Goal: Task Accomplishment & Management: Use online tool/utility

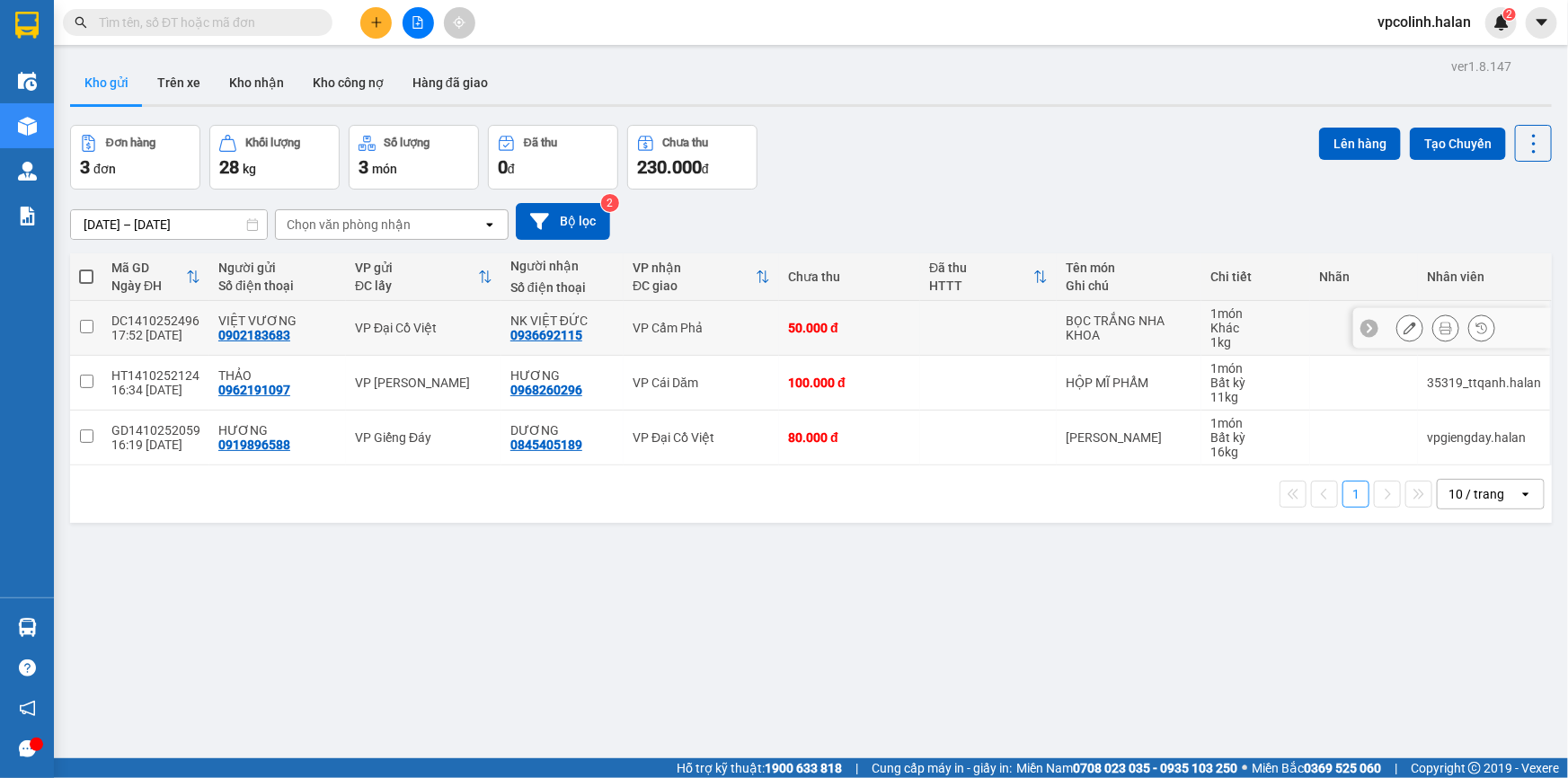
click at [906, 327] on div "50.000 đ" at bounding box center [849, 327] width 123 height 14
checkbox input "true"
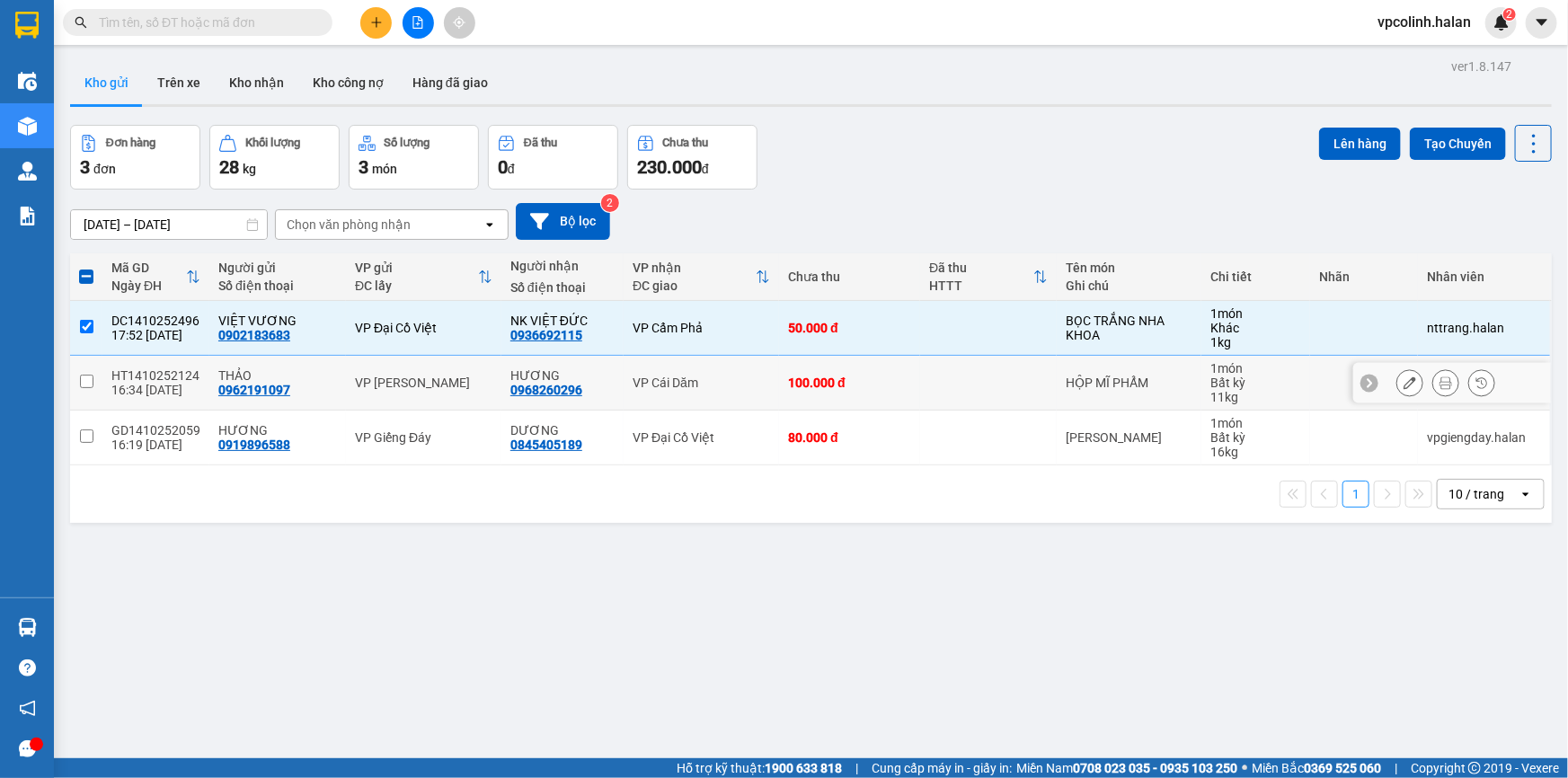
click at [890, 379] on div "100.000 đ" at bounding box center [849, 382] width 123 height 14
checkbox input "true"
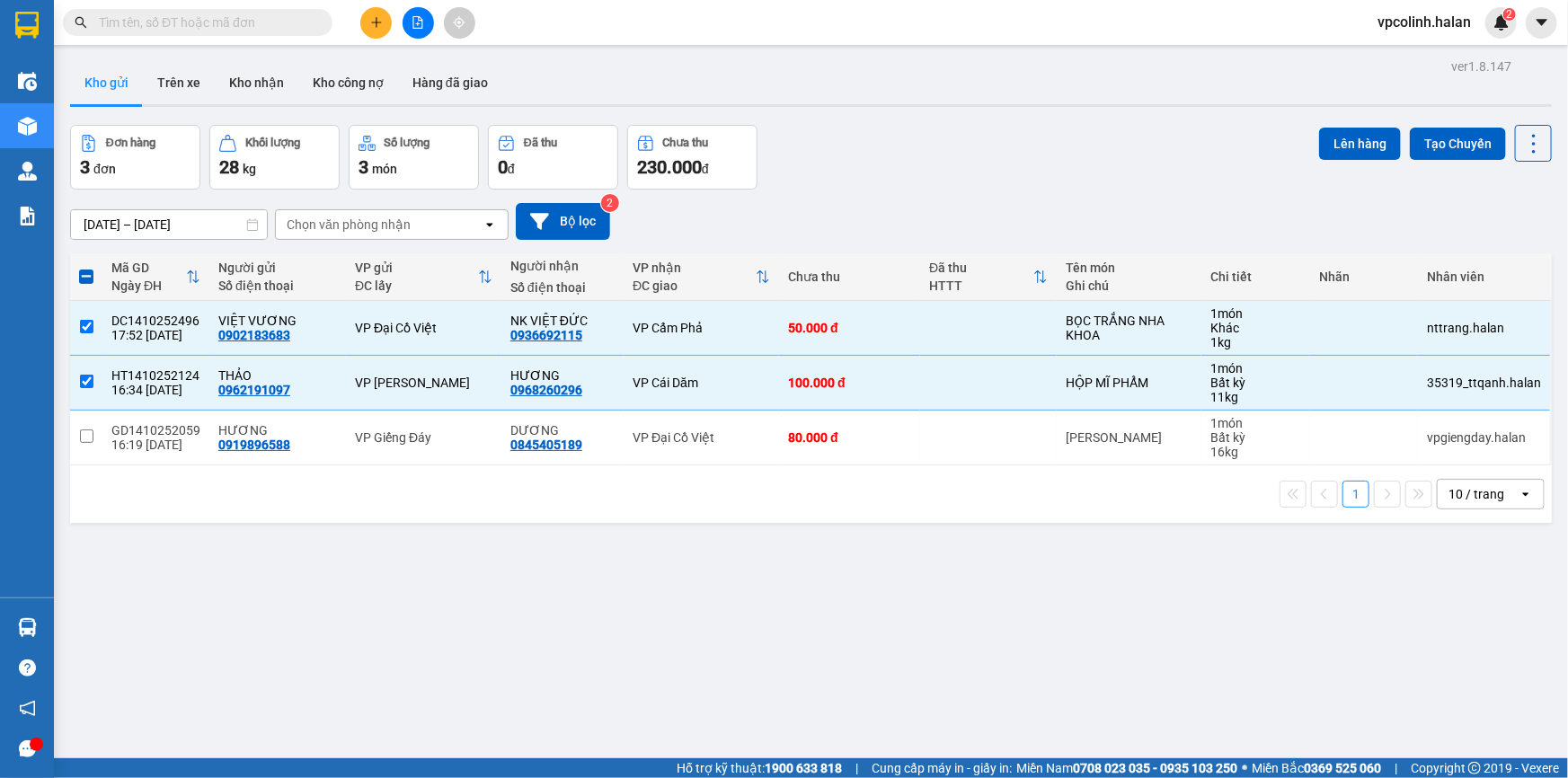
click at [282, 750] on div "ver 1.8.147 Kho gửi Trên xe Kho nhận Kho công nợ Hàng đã giao Đơn hàng 3 đơn Kh…" at bounding box center [810, 443] width 1496 height 778
click at [1330, 148] on button "Lên hàng" at bounding box center [1360, 143] width 82 height 32
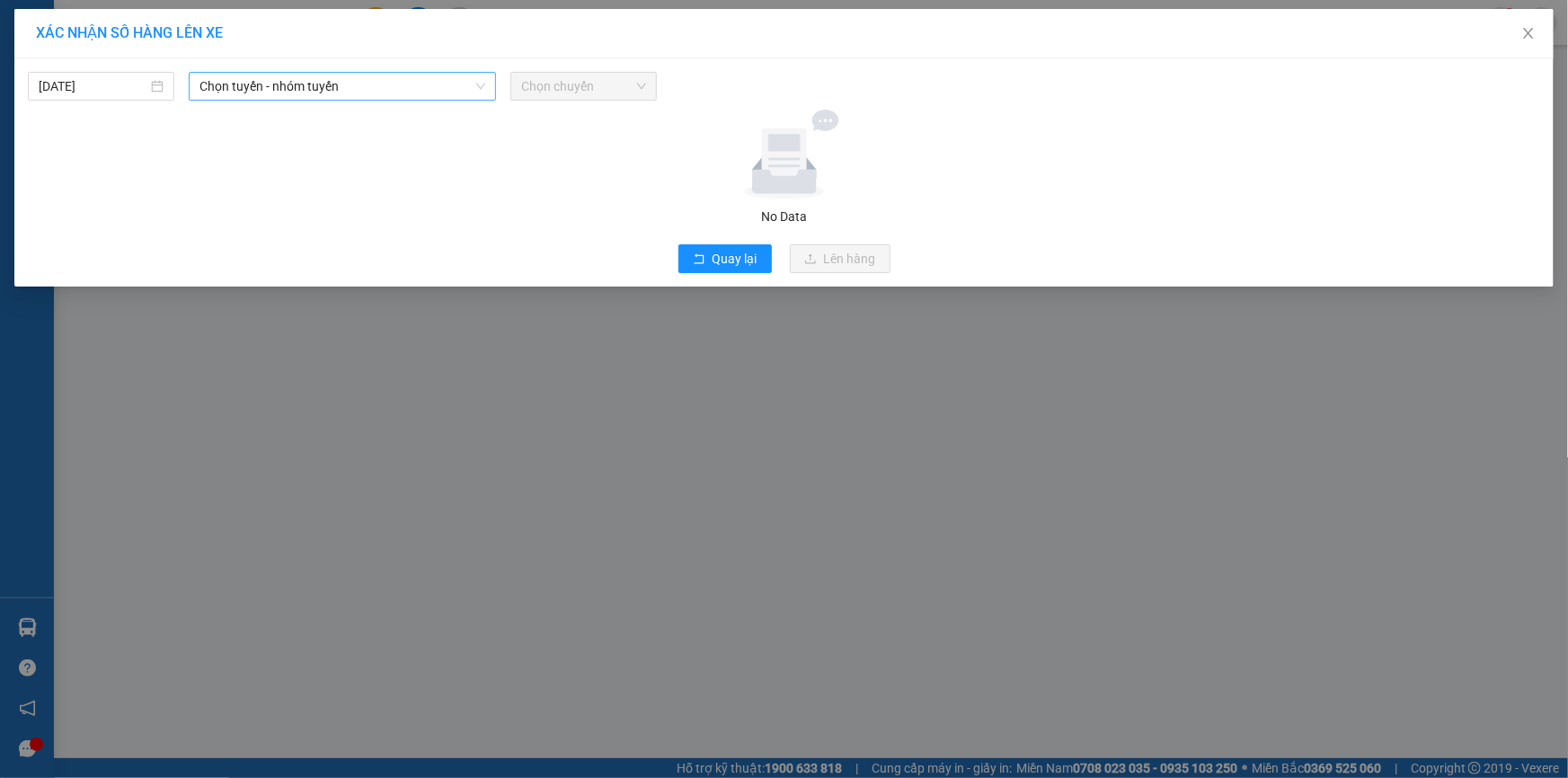
drag, startPoint x: 337, startPoint y: 76, endPoint x: 343, endPoint y: 84, distance: 10.0
click at [343, 82] on span "Chọn tuyến - nhóm tuyến" at bounding box center [343, 85] width 286 height 27
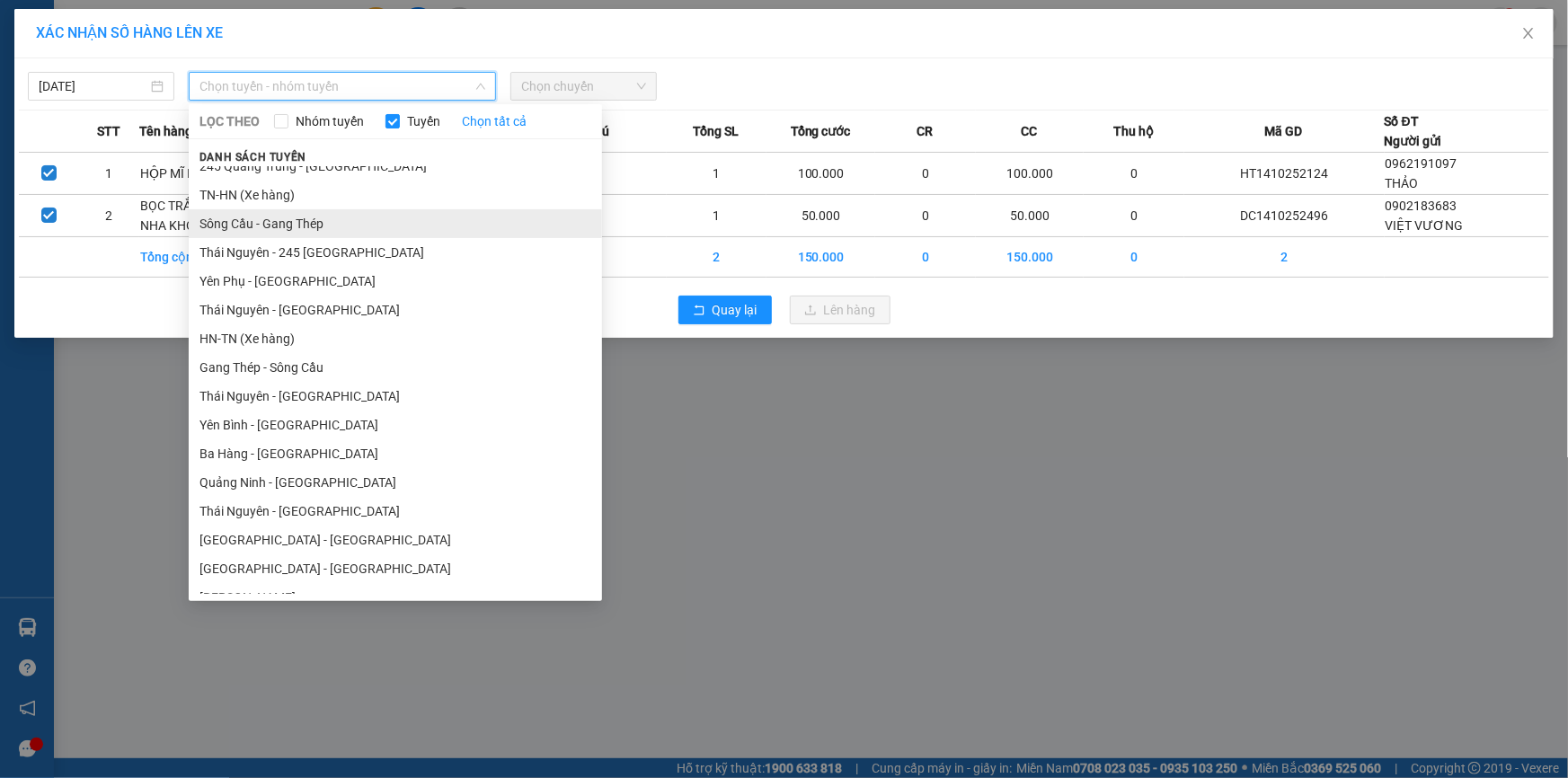
scroll to position [81, 0]
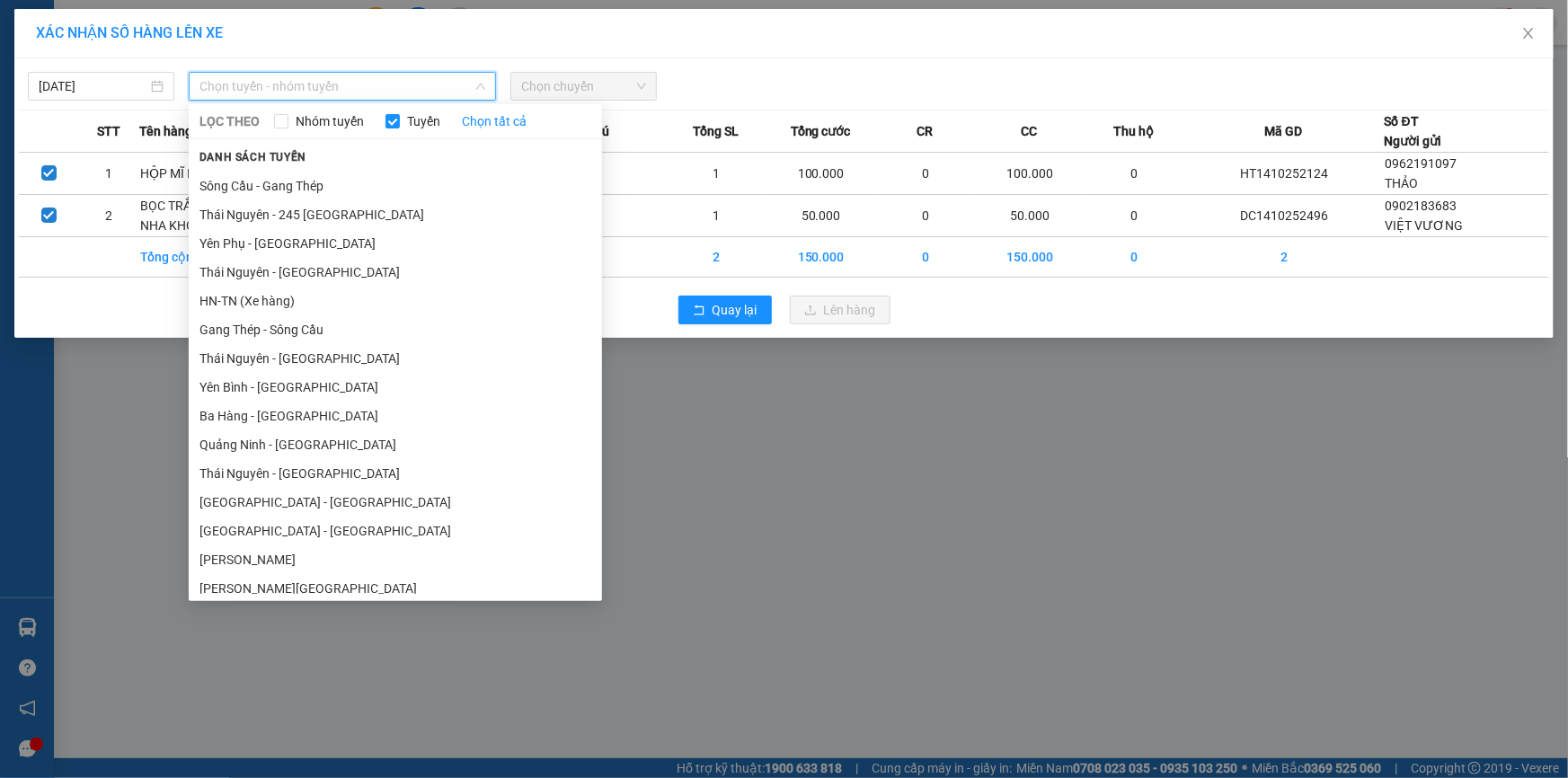
click at [236, 503] on li "Hà Nội - Quảng Ninh" at bounding box center [395, 501] width 413 height 29
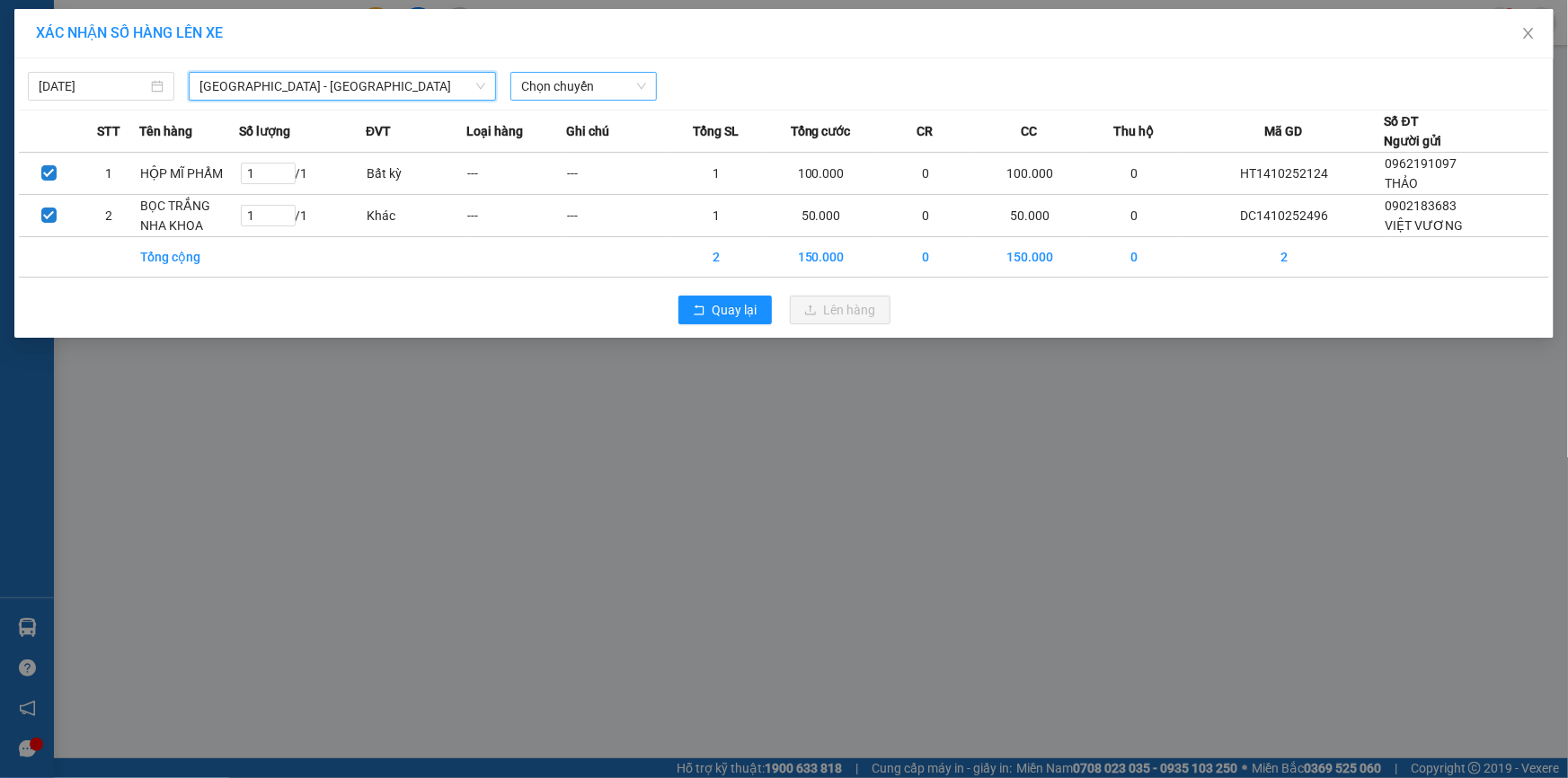
click at [564, 97] on span "Chọn chuyến" at bounding box center [583, 85] width 125 height 27
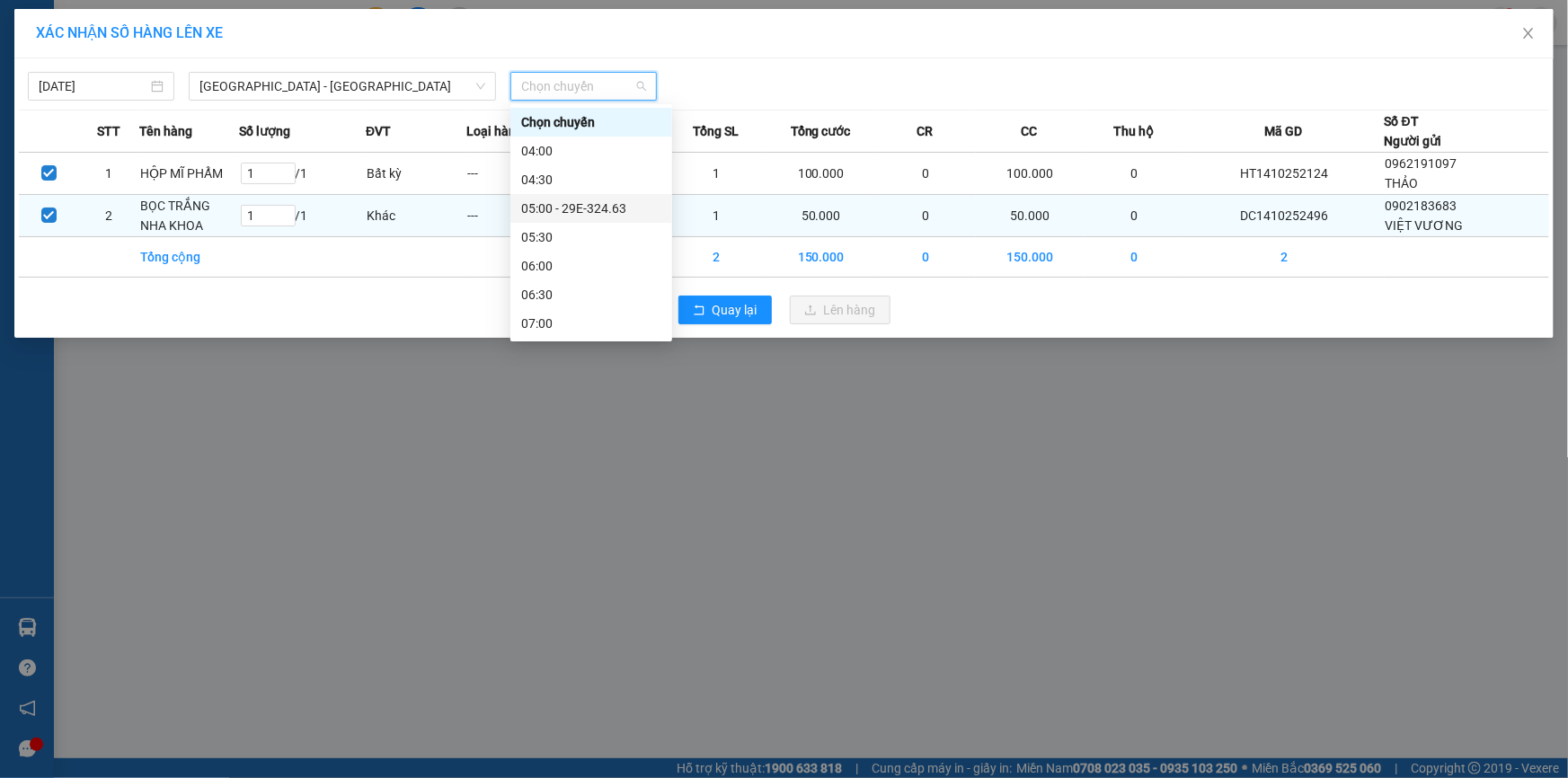
click at [553, 213] on div "05:00 - 29E-324.63" at bounding box center [590, 208] width 140 height 19
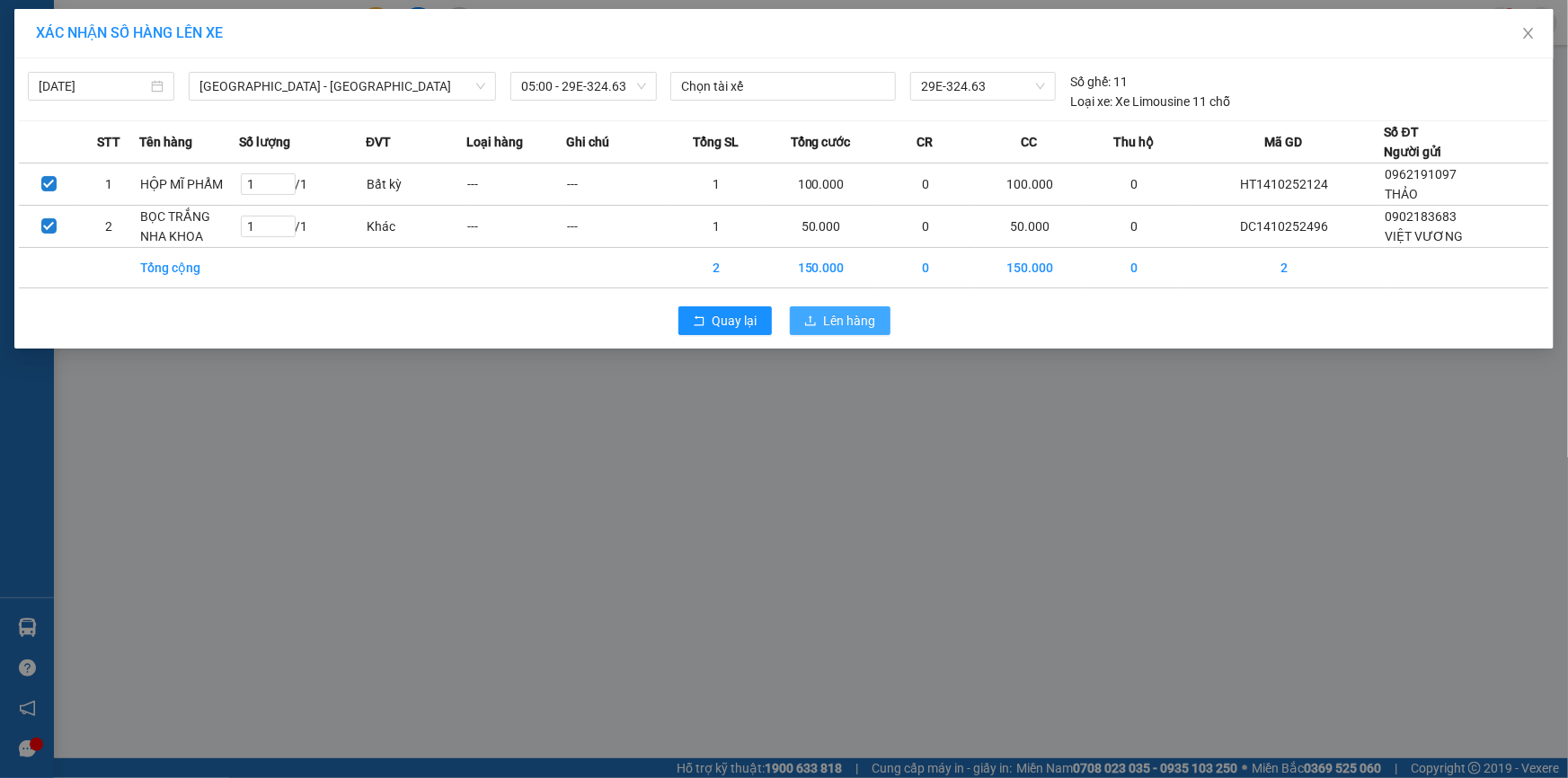
click at [821, 318] on button "Lên hàng" at bounding box center [840, 320] width 100 height 29
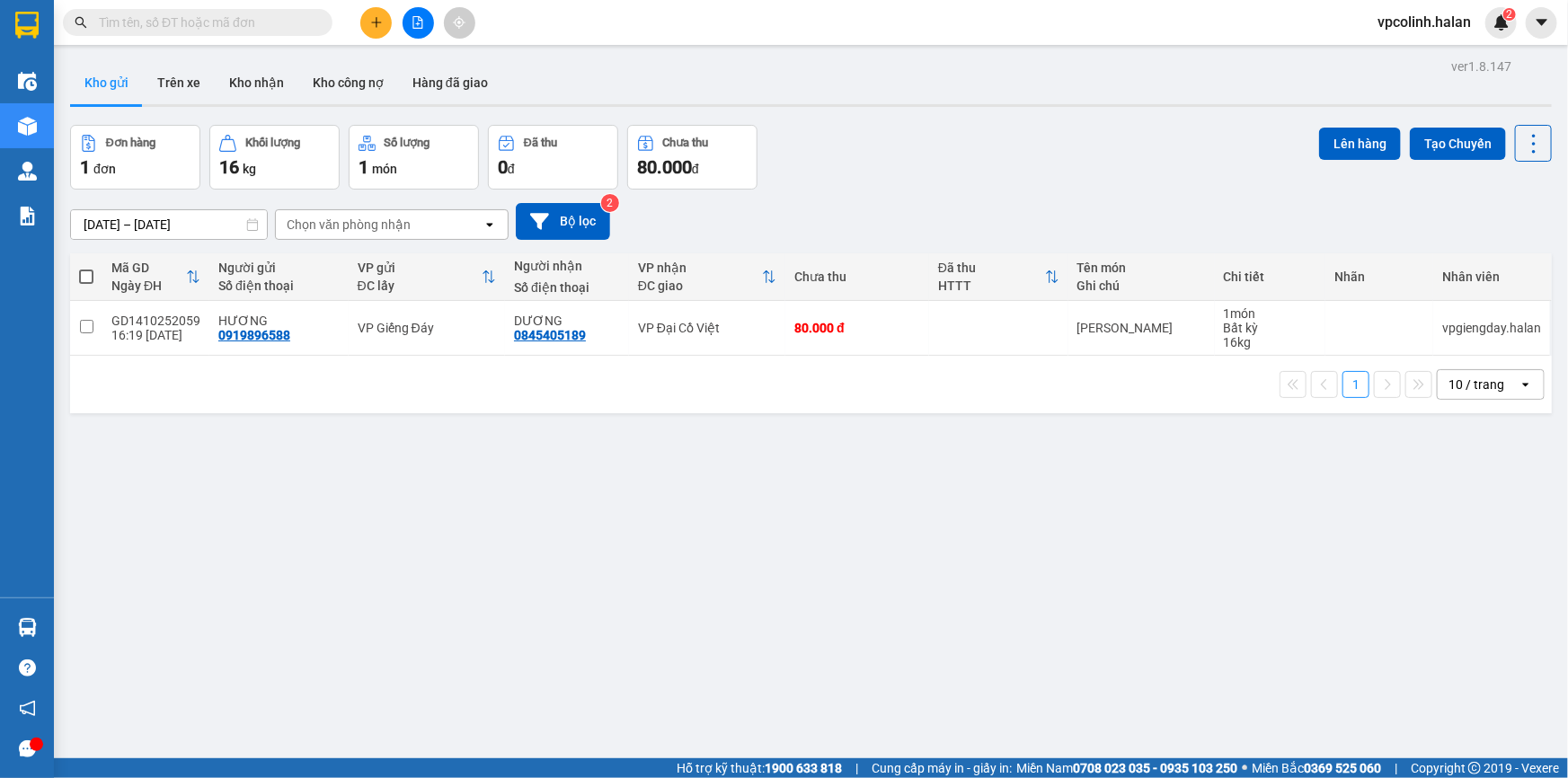
click at [266, 42] on div "Kết quả tìm kiếm ( 0 ) Bộ lọc No Data vpcolinh.halan 2" at bounding box center [784, 22] width 1568 height 45
click at [251, 73] on button "Kho nhận" at bounding box center [256, 83] width 84 height 43
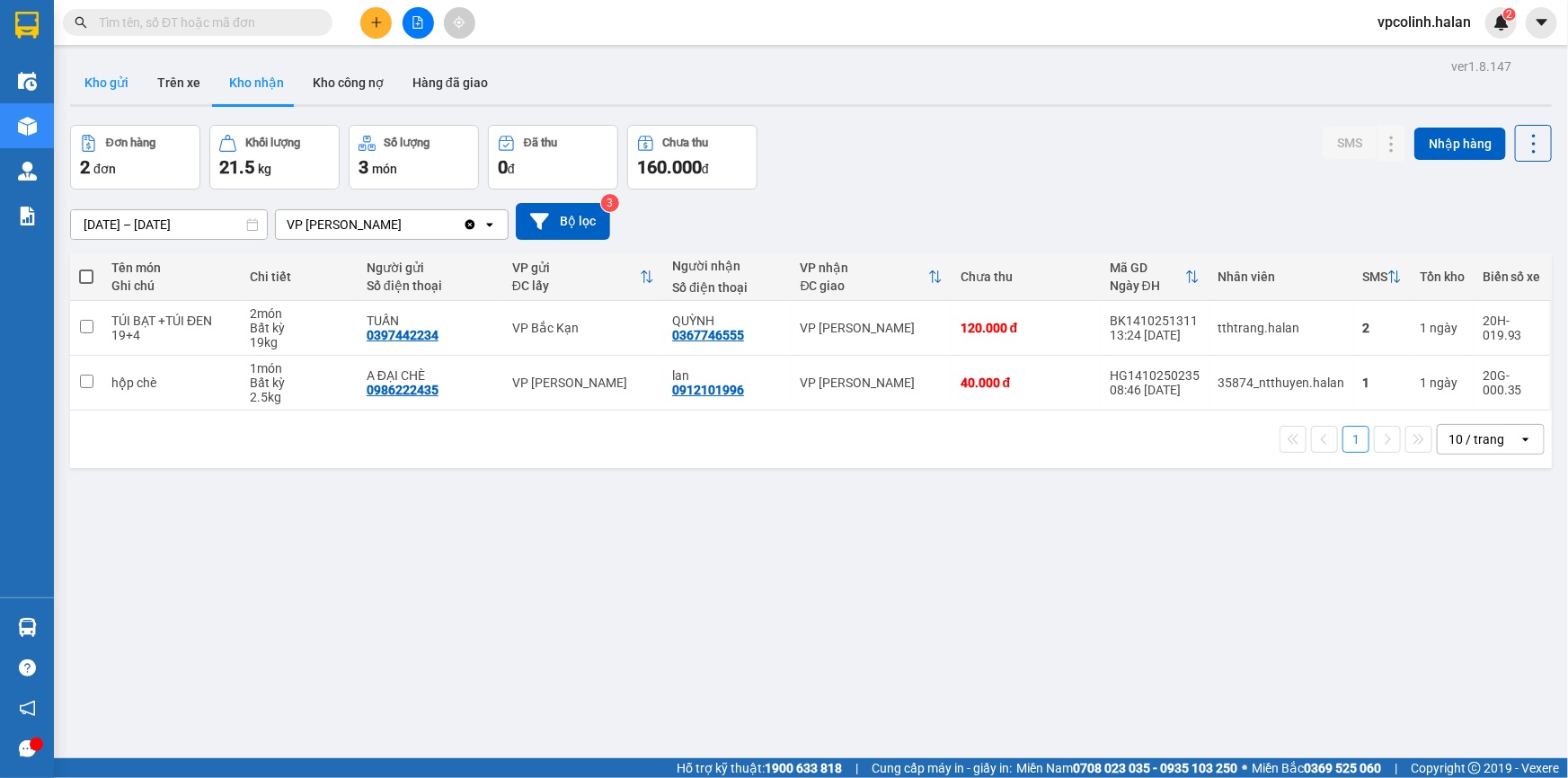
click at [117, 97] on button "Kho gửi" at bounding box center [106, 83] width 72 height 43
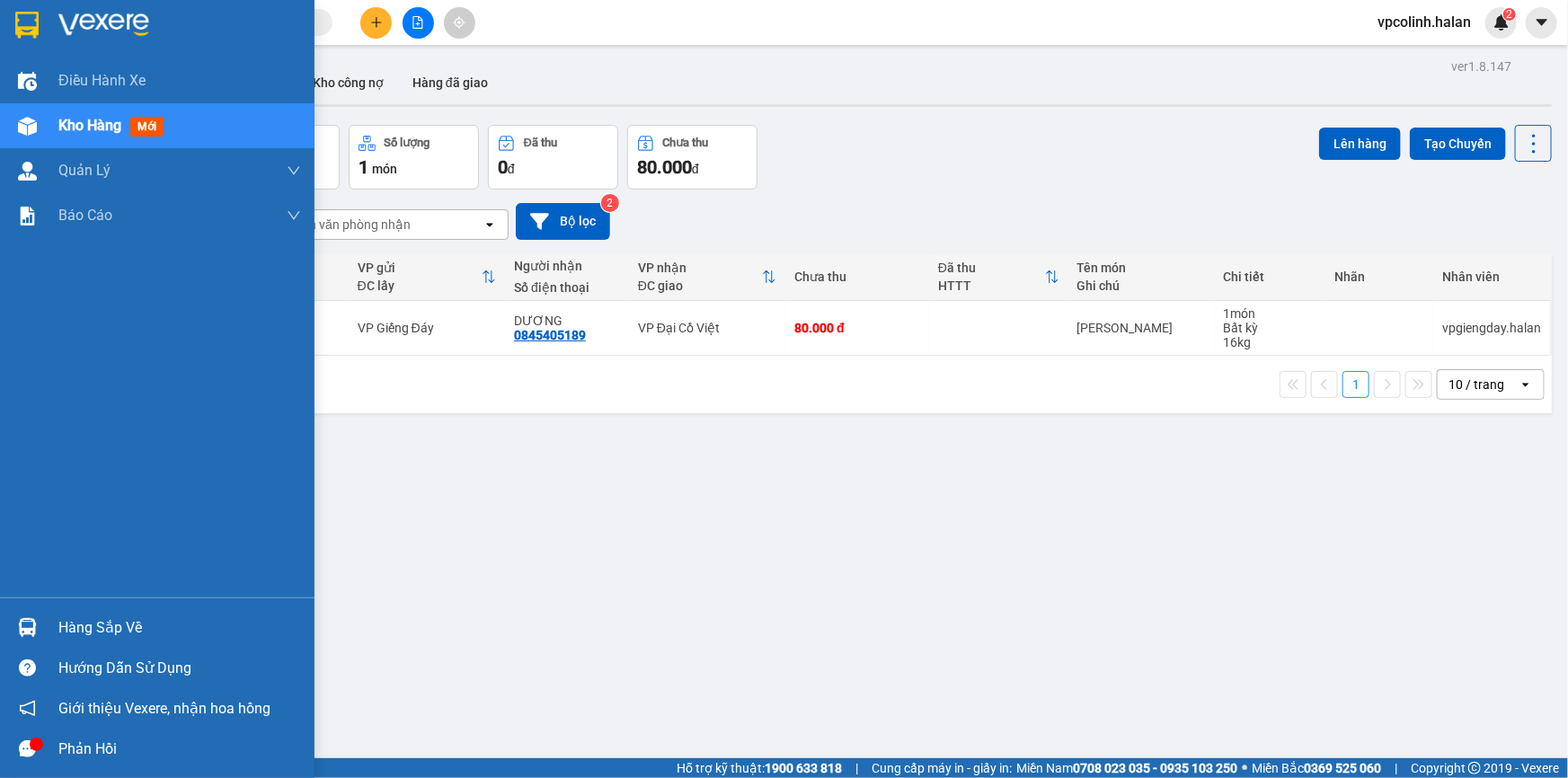
click at [43, 636] on div "Hàng sắp về" at bounding box center [157, 628] width 315 height 41
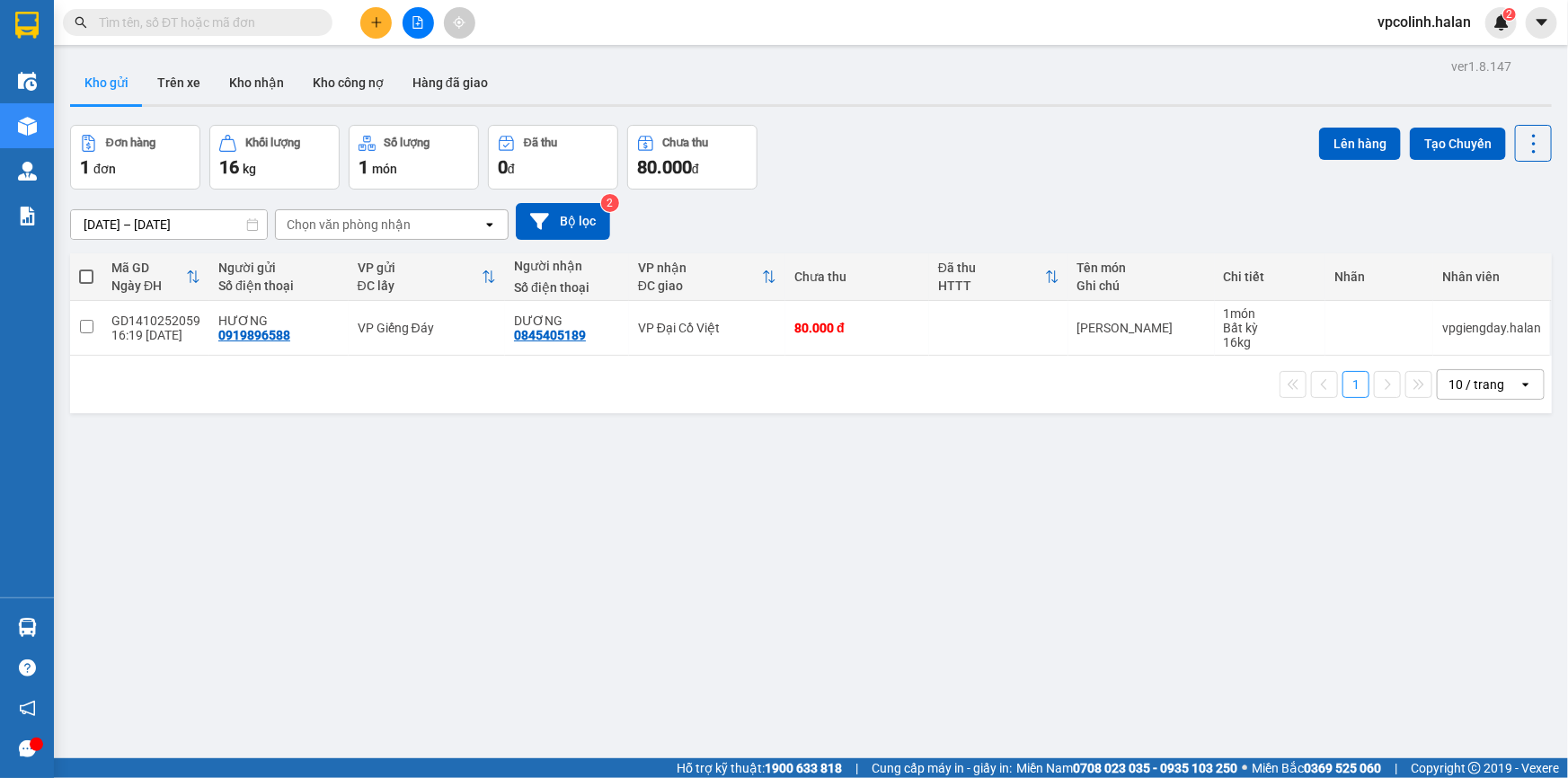
click at [1098, 506] on section "Kết quả tìm kiếm ( 0 ) Bộ lọc No Data vpcolinh.halan 2 Điều hành xe Kho hàng mớ…" at bounding box center [784, 389] width 1568 height 778
